Goal: Information Seeking & Learning: Learn about a topic

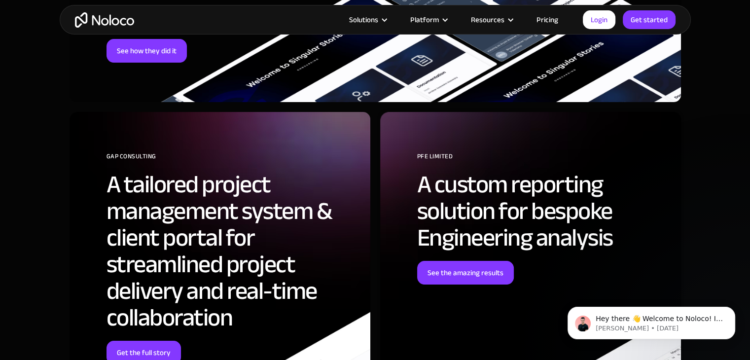
scroll to position [3737, 0]
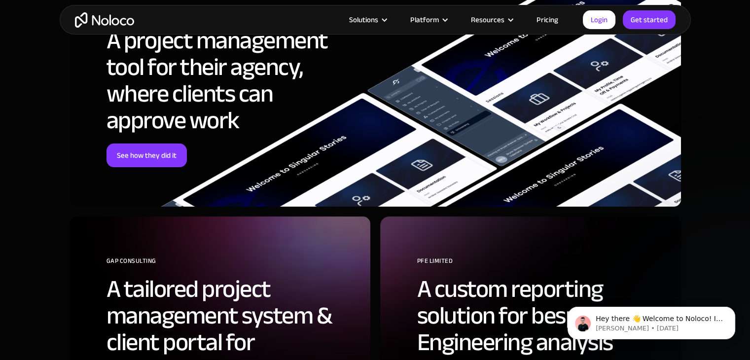
click at [557, 32] on div "Solutions Use Cases Business Types Project Management Keep track of customers, …" at bounding box center [376, 20] width 632 height 30
click at [553, 23] on link "Pricing" at bounding box center [547, 19] width 46 height 13
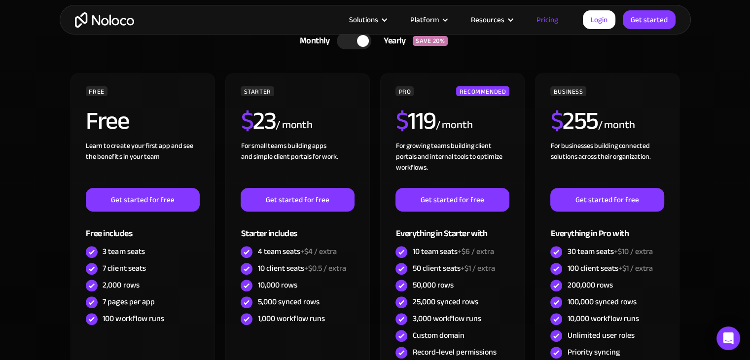
scroll to position [259, 0]
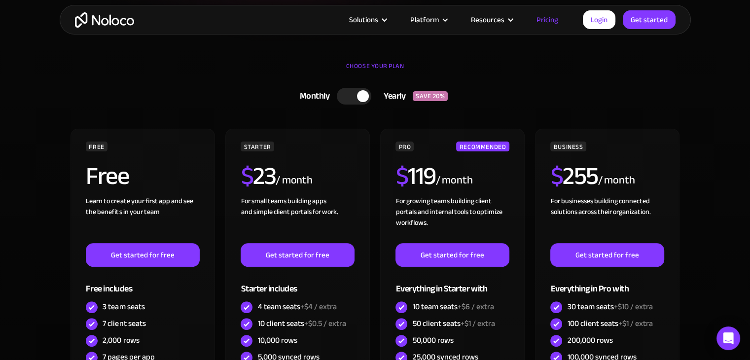
click at [357, 101] on div at bounding box center [354, 96] width 35 height 17
click at [358, 101] on div at bounding box center [358, 96] width 35 height 17
